Goal: Task Accomplishment & Management: Manage account settings

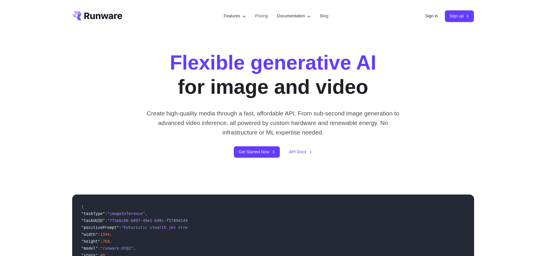
click at [430, 20] on div "Sign in Sign up" at bounding box center [449, 15] width 49 height 11
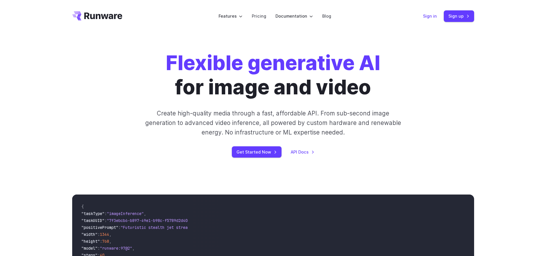
click at [434, 14] on link "Sign in" at bounding box center [430, 16] width 14 height 7
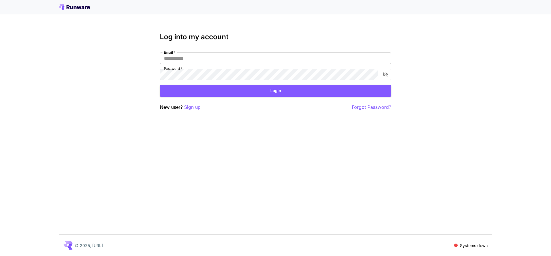
click at [202, 52] on div "Log into my account Email   * Email   * Password   * Password   * Login New use…" at bounding box center [275, 72] width 231 height 78
click at [200, 59] on input "Email   *" at bounding box center [275, 59] width 231 height 12
click button "Login" at bounding box center [275, 91] width 231 height 12
click at [384, 73] on icon "toggle password visibility" at bounding box center [384, 75] width 5 height 5
click at [113, 61] on div "**********" at bounding box center [275, 128] width 551 height 256
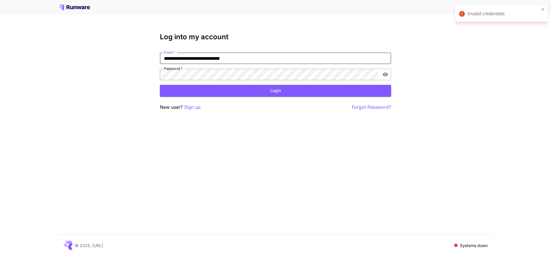
drag, startPoint x: 254, startPoint y: 58, endPoint x: 127, endPoint y: 42, distance: 128.1
click at [127, 42] on div "**********" at bounding box center [275, 128] width 551 height 256
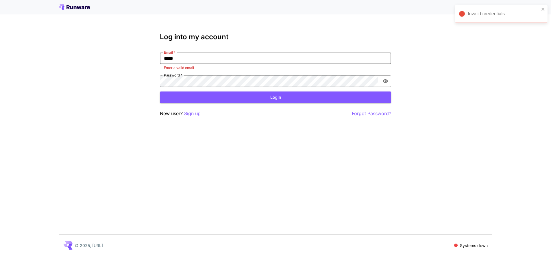
type input "**********"
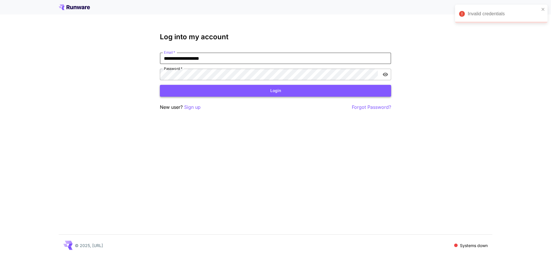
click at [212, 89] on button "Login" at bounding box center [275, 91] width 231 height 12
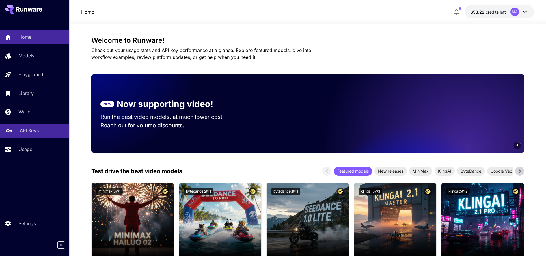
click at [20, 131] on p "API Keys" at bounding box center [29, 130] width 19 height 7
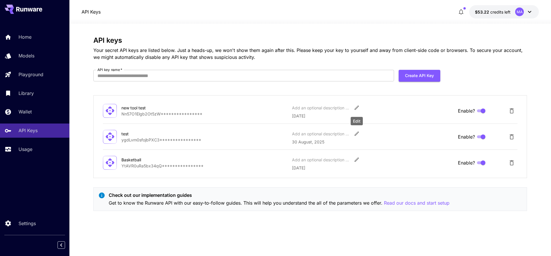
click at [355, 107] on icon "Edit" at bounding box center [357, 108] width 6 height 6
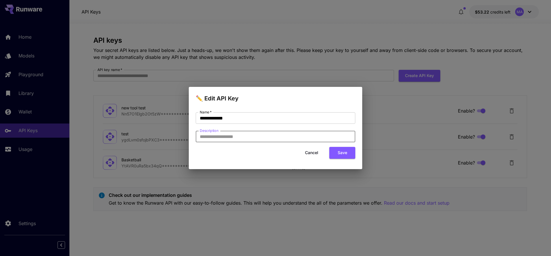
click at [275, 138] on input "Description" at bounding box center [275, 137] width 159 height 12
click at [315, 150] on button "Cancel" at bounding box center [311, 153] width 26 height 12
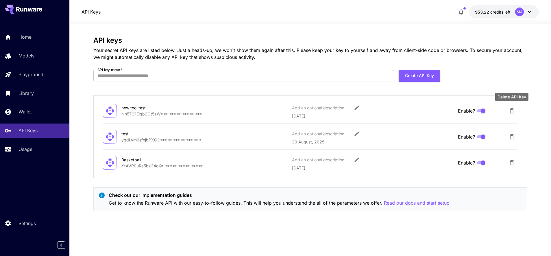
click at [508, 109] on icon "Delete API Key" at bounding box center [511, 110] width 7 height 7
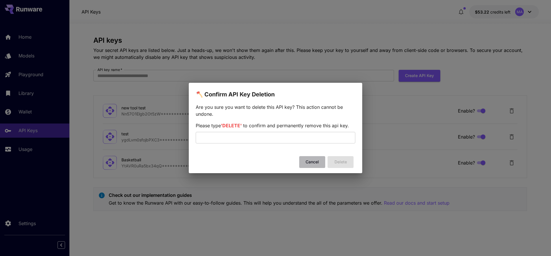
click at [315, 161] on button "Cancel" at bounding box center [312, 162] width 26 height 12
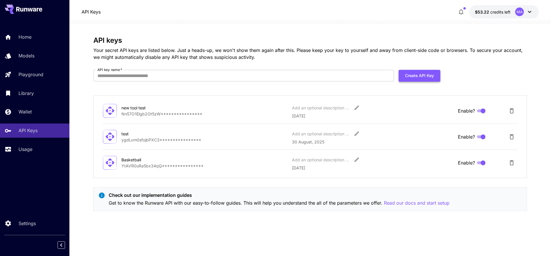
click at [419, 70] on button "Create API Key" at bounding box center [419, 76] width 42 height 12
click at [289, 74] on input "API key name   *" at bounding box center [243, 76] width 300 height 12
type input "*****"
click at [426, 76] on button "Create API Key" at bounding box center [419, 76] width 42 height 12
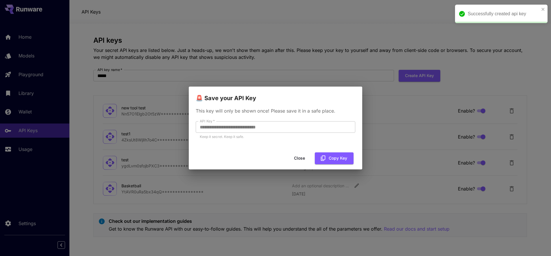
drag, startPoint x: 334, startPoint y: 161, endPoint x: 340, endPoint y: 150, distance: 12.3
click at [333, 161] on button "Copy Key" at bounding box center [334, 159] width 39 height 12
click at [322, 159] on icon "button" at bounding box center [323, 158] width 5 height 5
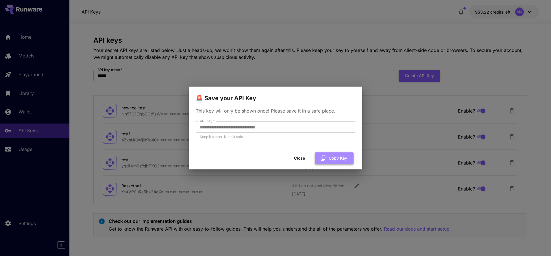
click at [336, 157] on button "Copy Key" at bounding box center [334, 159] width 39 height 12
click at [342, 157] on button "Copy Key" at bounding box center [334, 159] width 39 height 12
click at [335, 158] on button "Copy Key" at bounding box center [334, 159] width 39 height 12
